Goal: Task Accomplishment & Management: Use online tool/utility

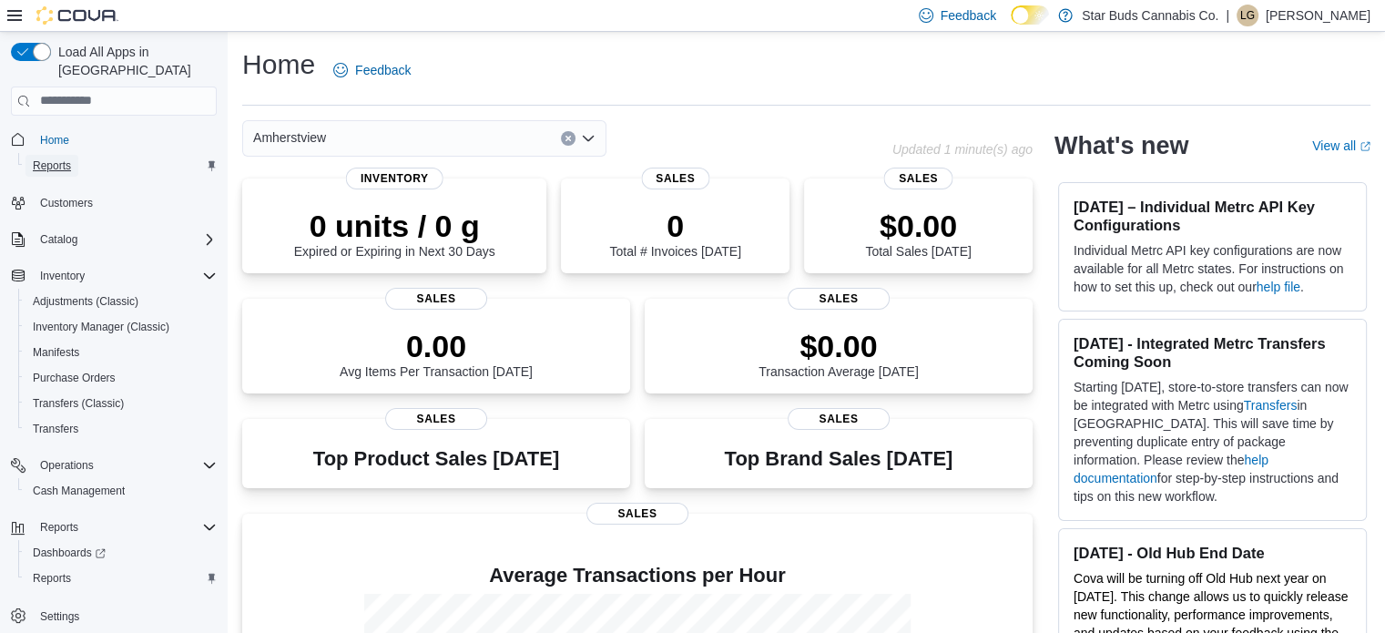
click at [47, 158] on span "Reports" at bounding box center [52, 165] width 38 height 15
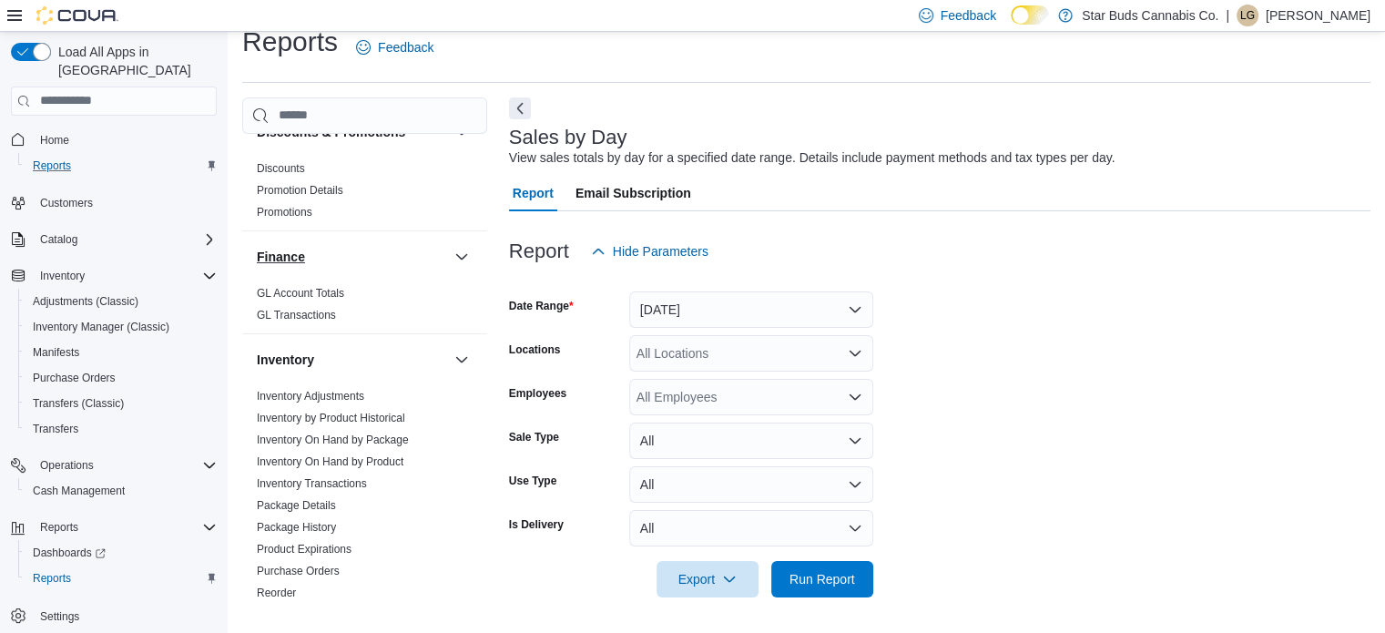
scroll to position [222, 0]
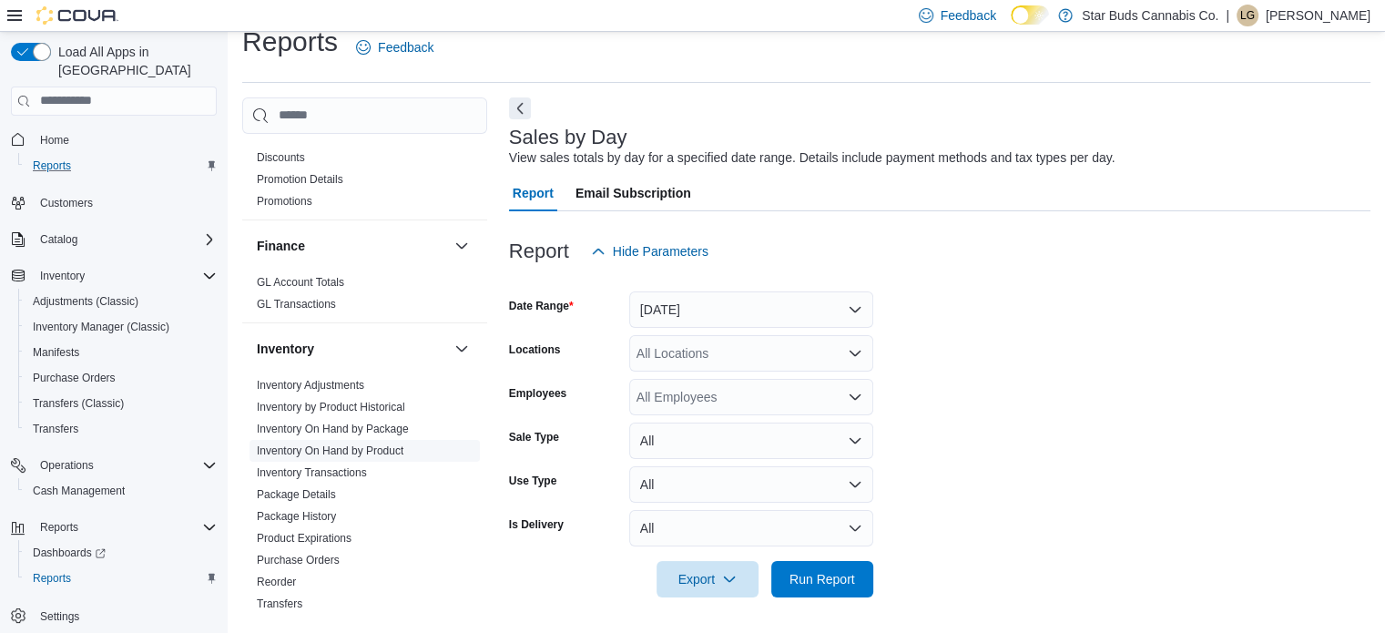
click at [352, 451] on link "Inventory On Hand by Product" at bounding box center [330, 450] width 147 height 13
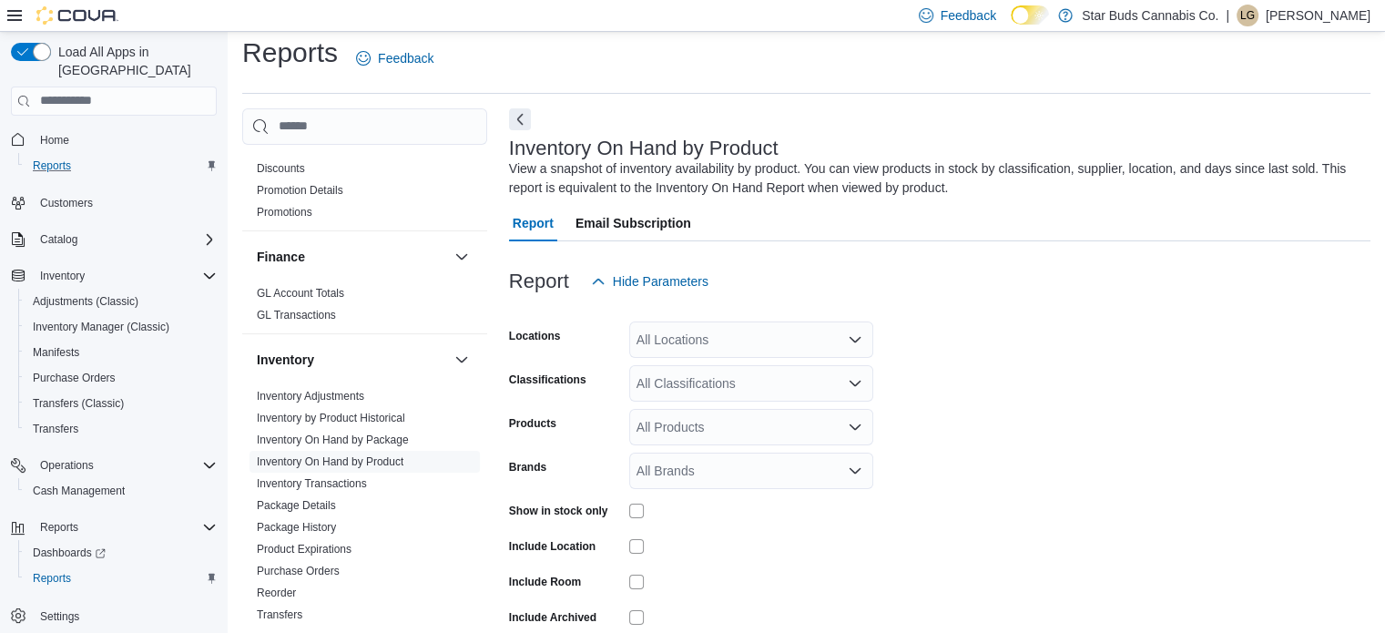
scroll to position [61, 0]
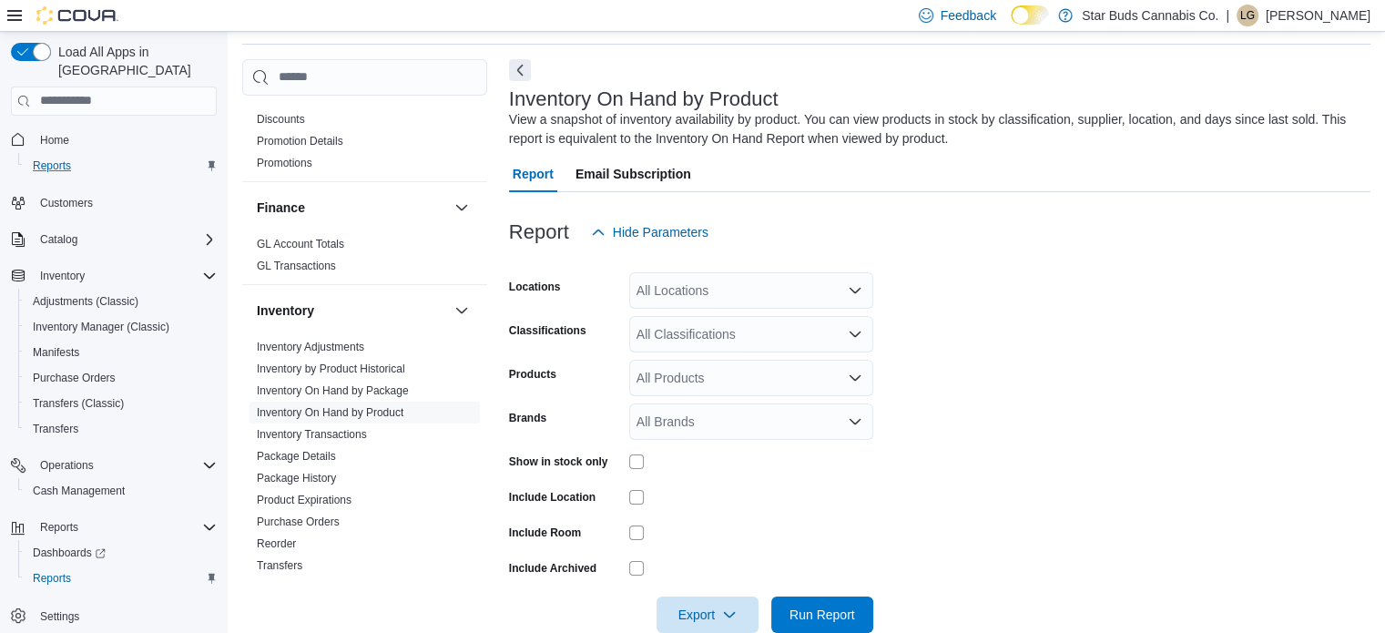
click at [857, 290] on icon "Open list of options" at bounding box center [855, 289] width 11 height 5
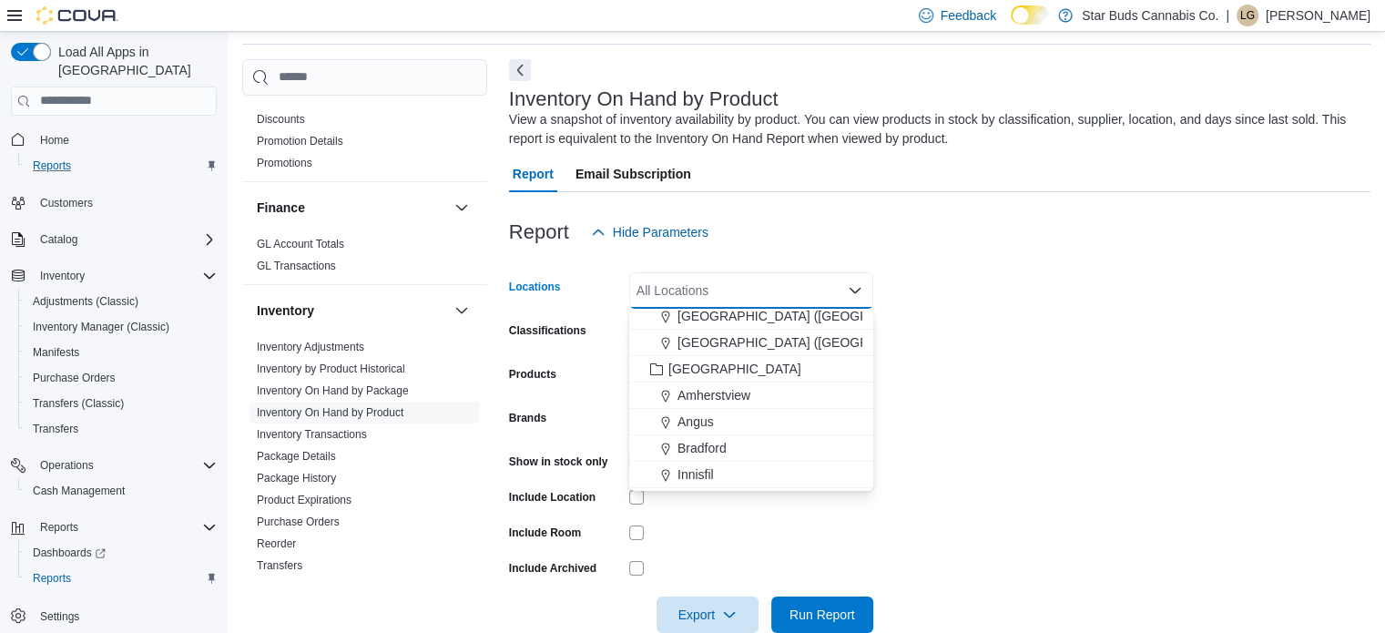
scroll to position [271, 0]
click at [721, 390] on span "Amherstview" at bounding box center [713, 393] width 73 height 18
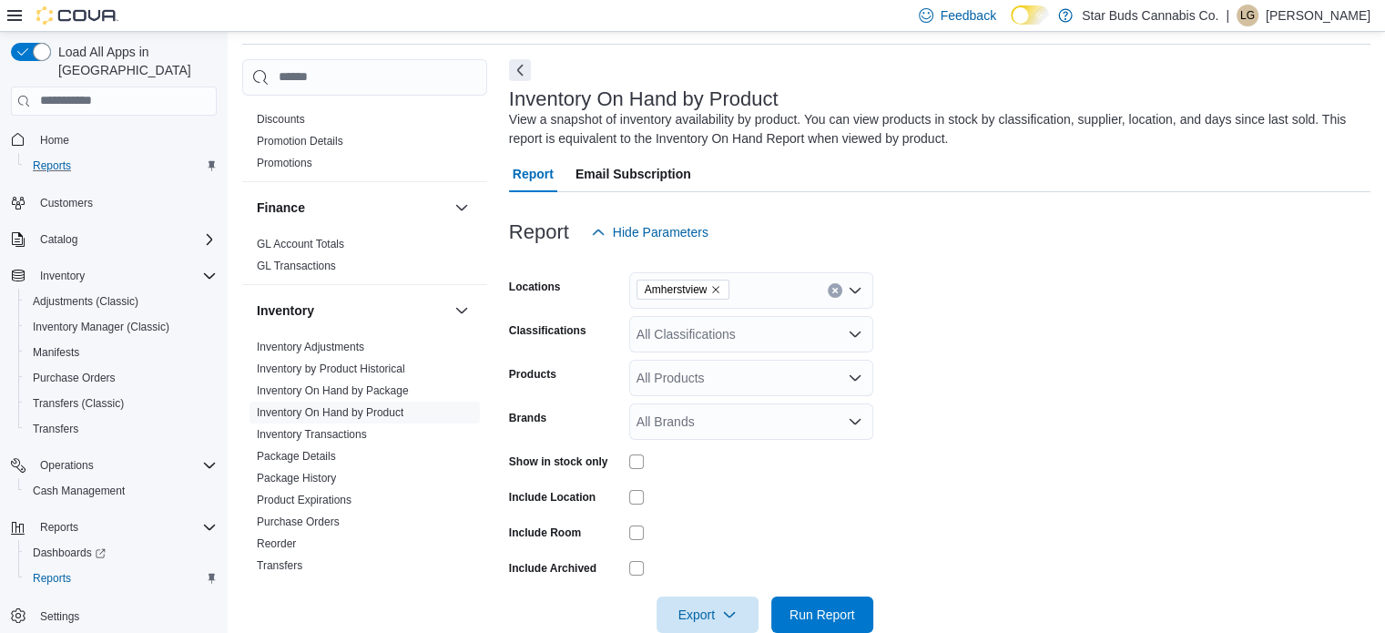
click at [943, 316] on form "Locations Amherstview Classifications All Classifications Products All Products…" at bounding box center [939, 441] width 861 height 382
click at [863, 333] on div "All Classifications" at bounding box center [751, 334] width 244 height 36
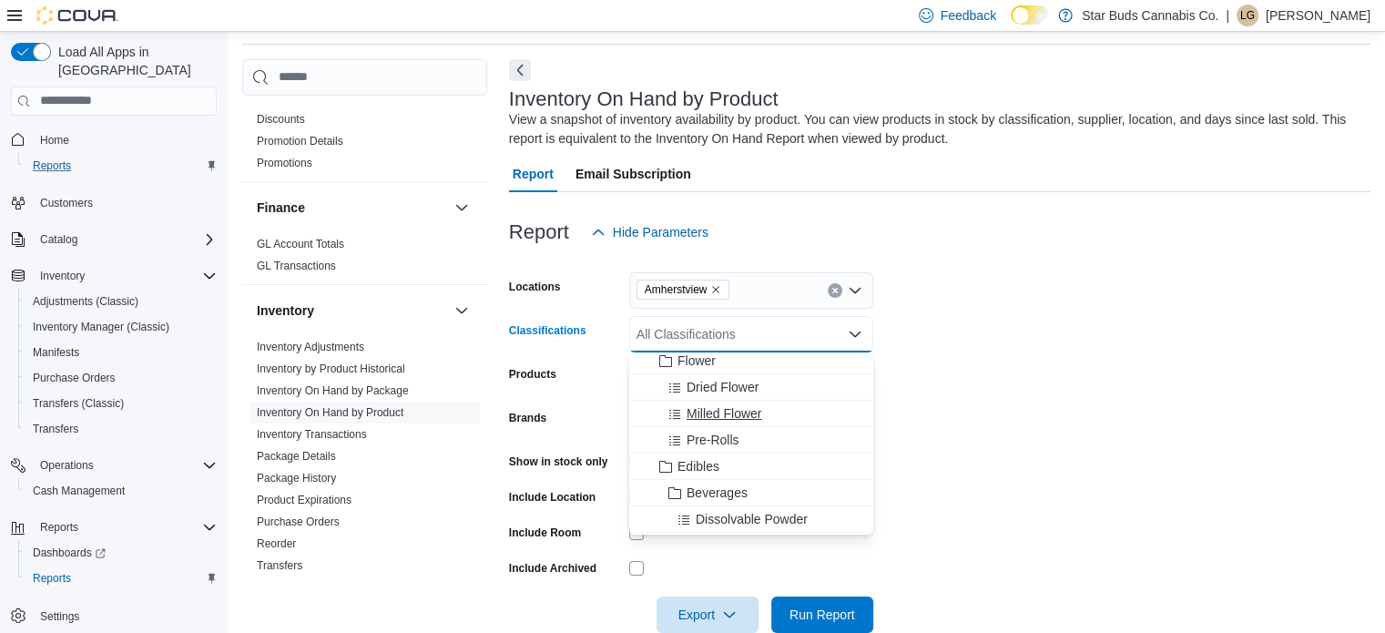
scroll to position [58, 0]
click at [706, 465] on span "Edibles" at bounding box center [698, 465] width 42 height 18
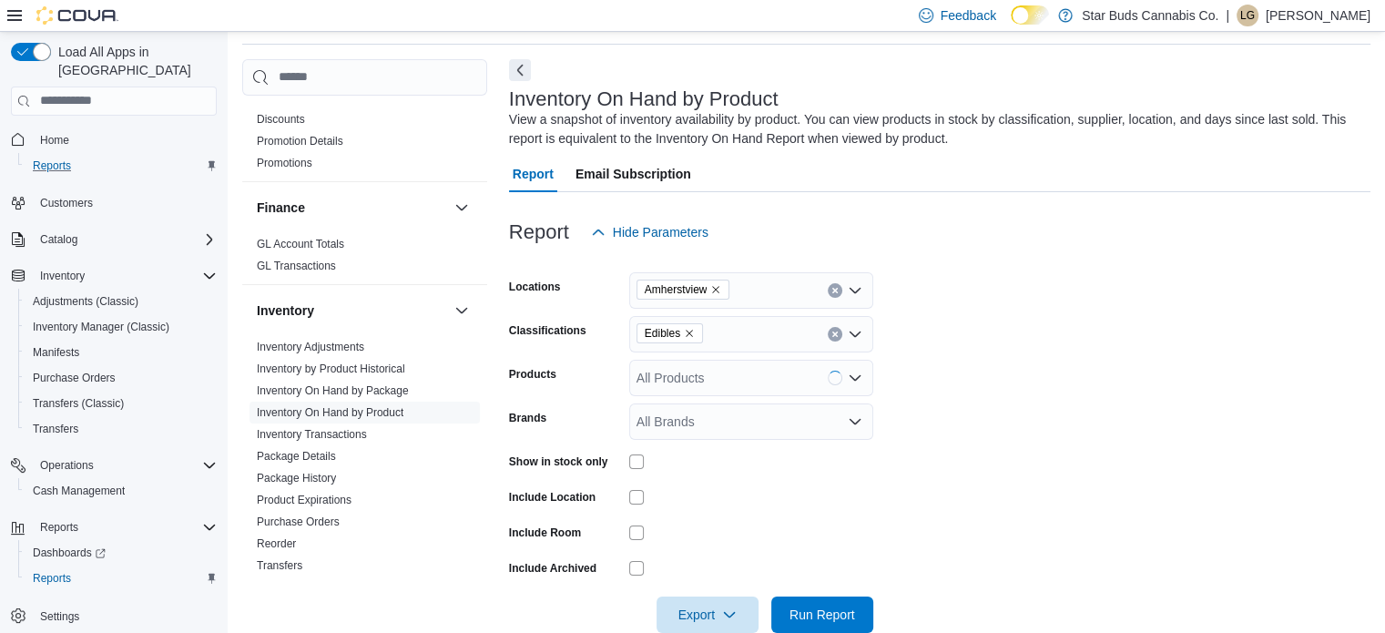
click at [1054, 473] on form "Locations Amherstview Classifications Edibles Products All Products Brands All …" at bounding box center [939, 441] width 861 height 382
click at [801, 611] on span "Run Report" at bounding box center [823, 614] width 66 height 18
click at [707, 607] on span "Export" at bounding box center [707, 614] width 80 height 36
click at [718, 541] on span "Export to Csv" at bounding box center [710, 539] width 82 height 15
